Goal: Task Accomplishment & Management: Use online tool/utility

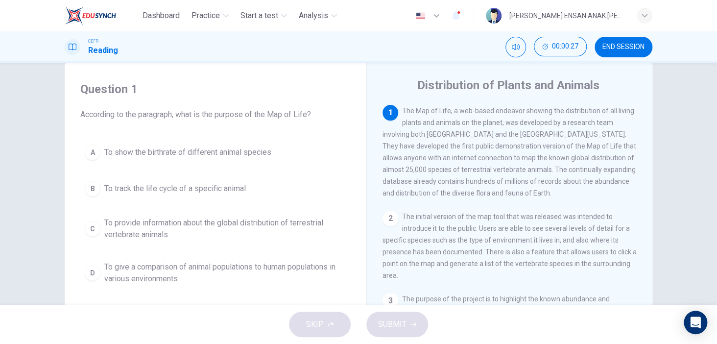
scroll to position [20, 0]
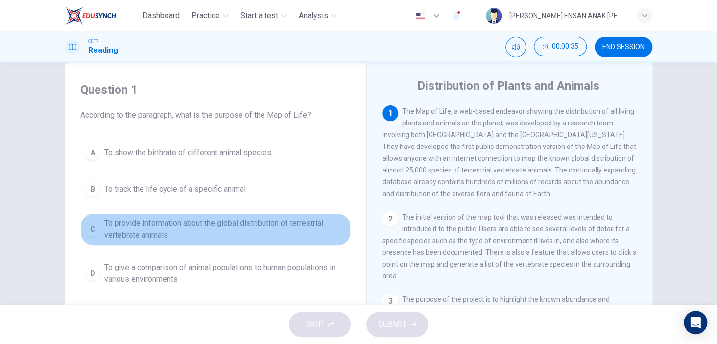
click at [91, 223] on div "C" at bounding box center [93, 229] width 16 height 16
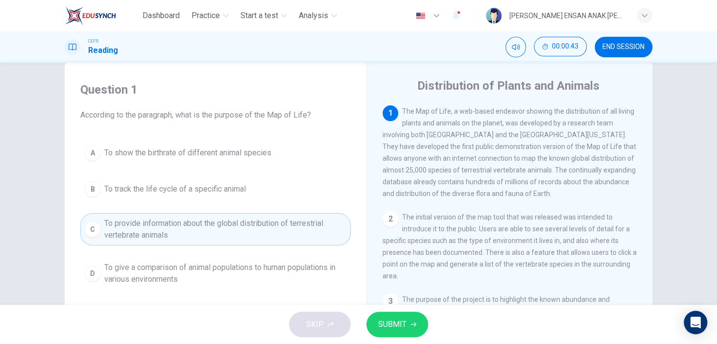
click at [389, 317] on span "SUBMIT" at bounding box center [392, 324] width 28 height 14
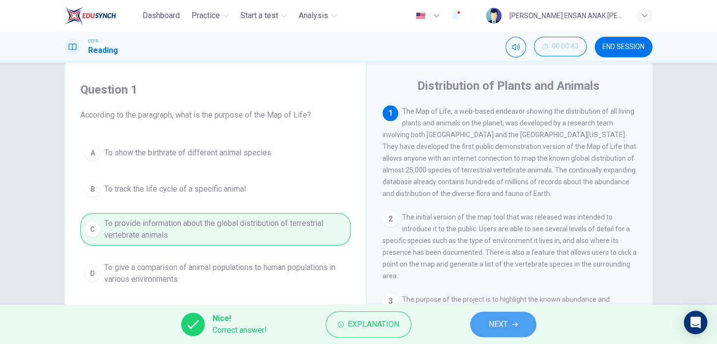
click at [489, 326] on span "NEXT" at bounding box center [498, 324] width 19 height 14
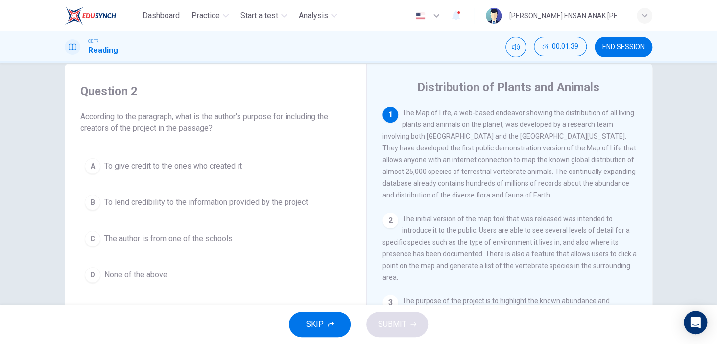
scroll to position [36, 0]
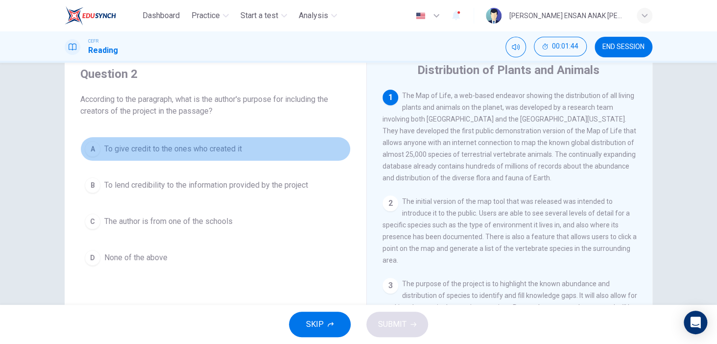
click at [89, 149] on div "A" at bounding box center [93, 149] width 16 height 16
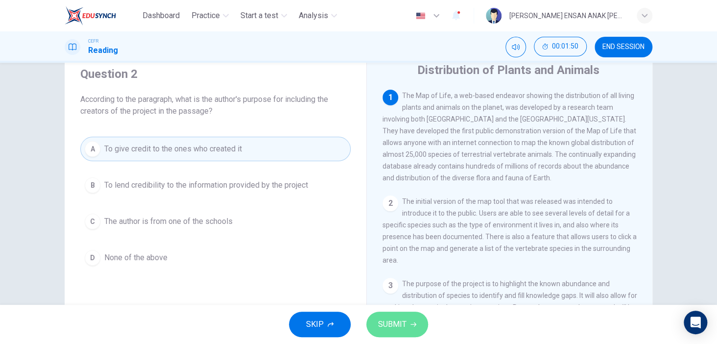
click at [388, 314] on button "SUBMIT" at bounding box center [397, 323] width 62 height 25
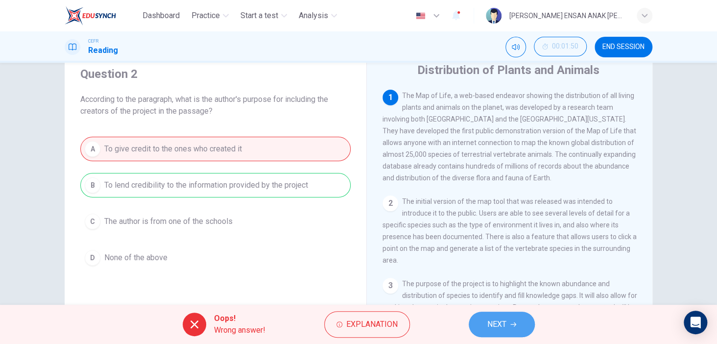
click at [493, 321] on span "NEXT" at bounding box center [496, 324] width 19 height 14
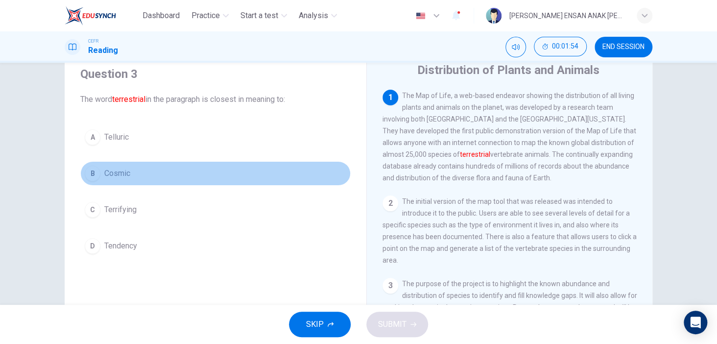
click at [92, 169] on div "B" at bounding box center [93, 173] width 16 height 16
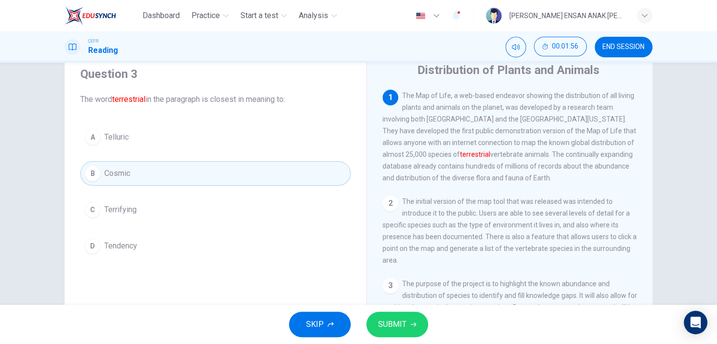
click at [413, 327] on button "SUBMIT" at bounding box center [397, 323] width 62 height 25
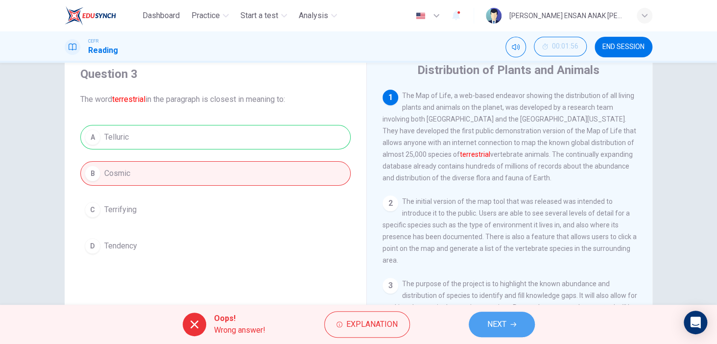
click at [520, 320] on button "NEXT" at bounding box center [501, 323] width 66 height 25
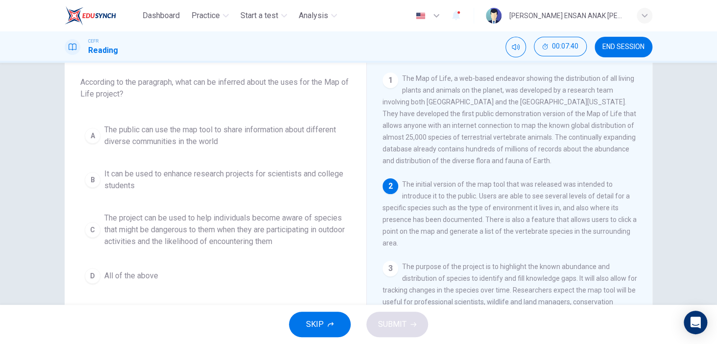
scroll to position [58, 0]
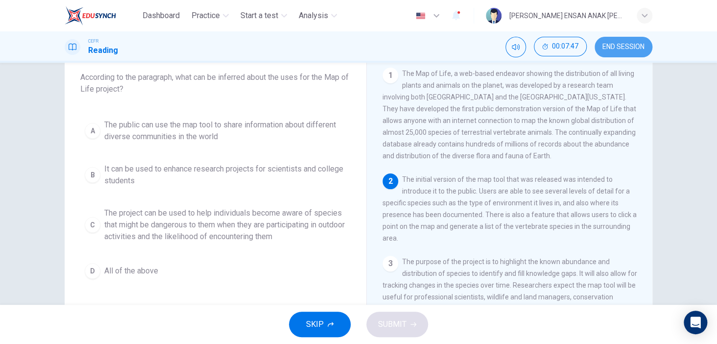
click at [606, 51] on button "END SESSION" at bounding box center [623, 47] width 58 height 21
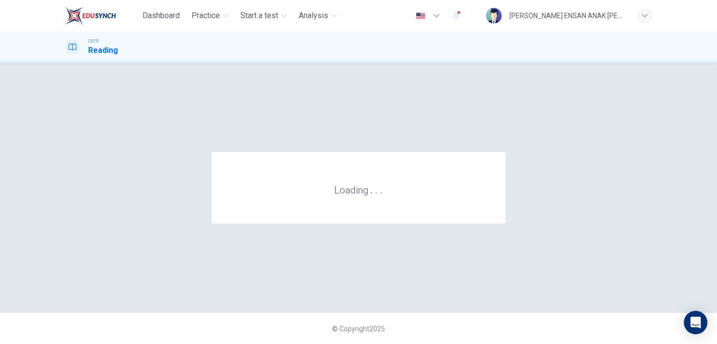
scroll to position [0, 0]
